Goal: Complete application form

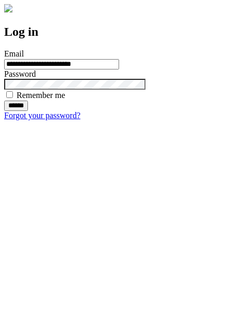
type input "**********"
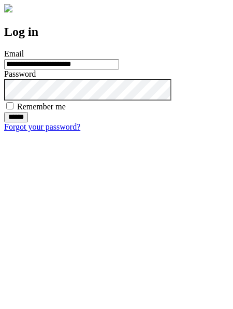
click at [28, 122] on input "******" at bounding box center [16, 117] width 24 height 10
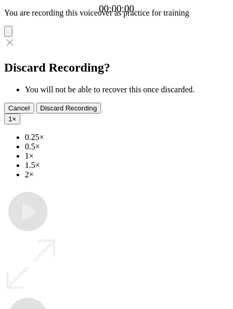
type input "**********"
